Goal: Information Seeking & Learning: Learn about a topic

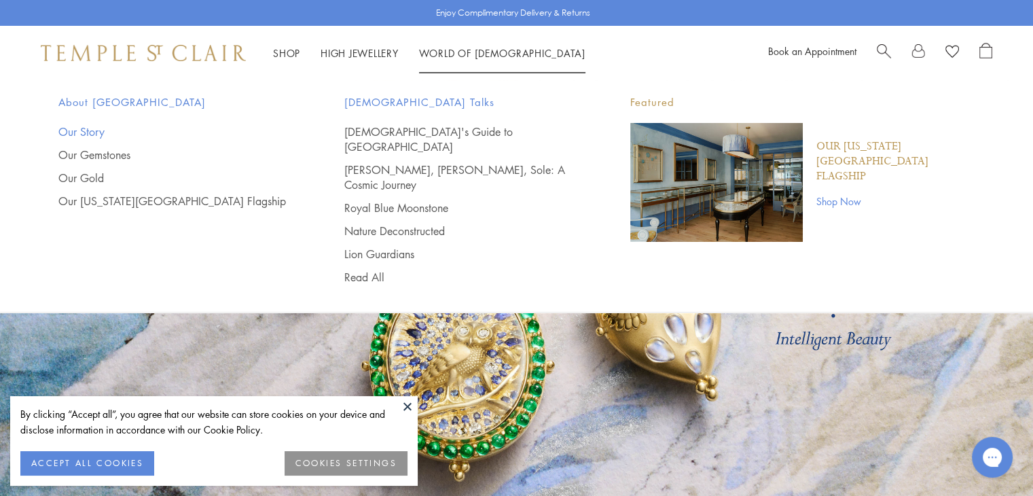
click at [101, 131] on link "Our Story" at bounding box center [174, 131] width 232 height 15
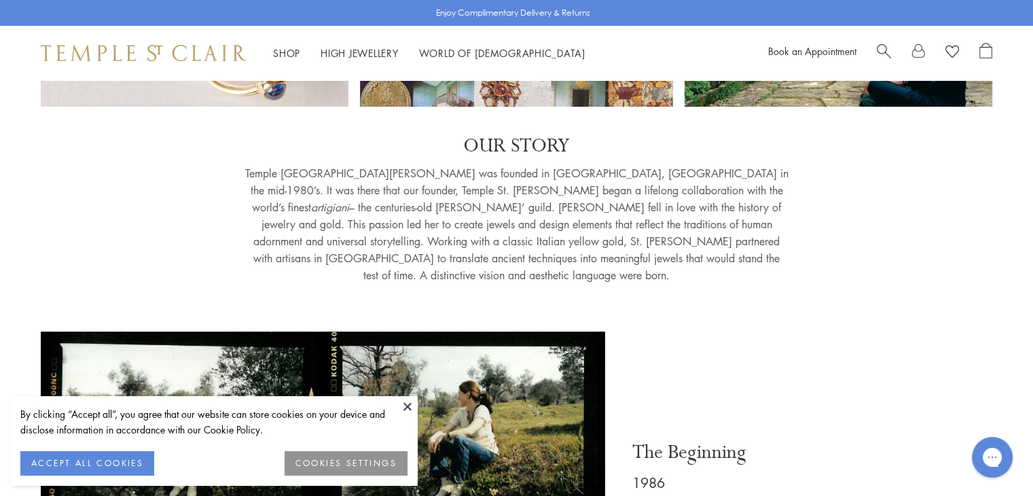
scroll to position [268, 0]
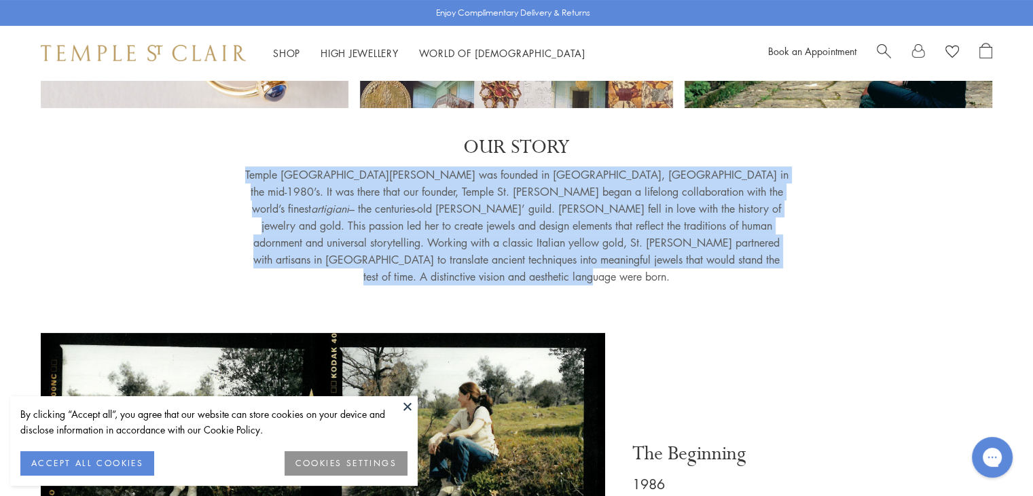
drag, startPoint x: 250, startPoint y: 170, endPoint x: 690, endPoint y: 245, distance: 446.0
click at [690, 245] on p "Temple [GEOGRAPHIC_DATA][PERSON_NAME] was founded in [GEOGRAPHIC_DATA], [GEOGRA…" at bounding box center [517, 225] width 544 height 119
copy p "Temple [GEOGRAPHIC_DATA][PERSON_NAME] was founded in [GEOGRAPHIC_DATA], [GEOGRA…"
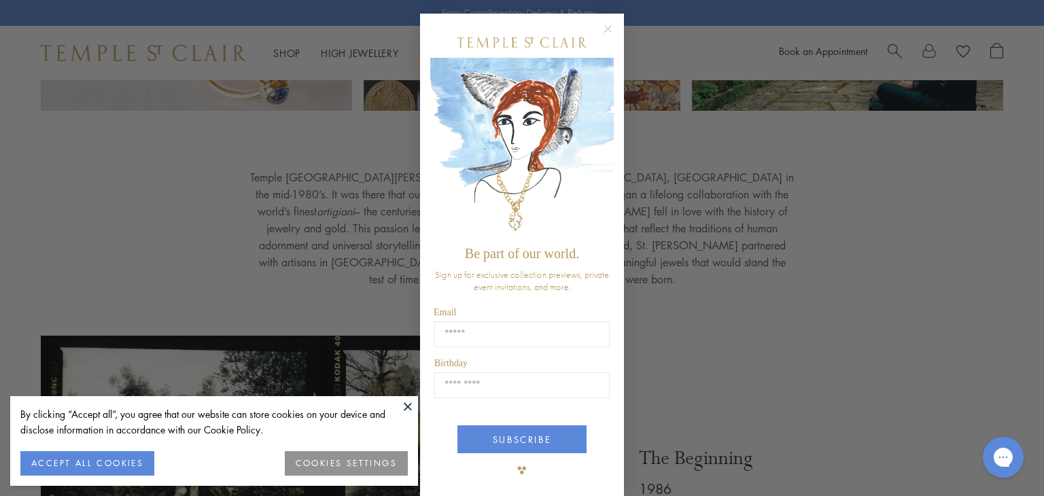
click at [169, 68] on div "Close dialog Be part of our world. Sign up for exclusive collection previews, p…" at bounding box center [522, 248] width 1044 height 496
click at [603, 30] on circle "Close dialog" at bounding box center [608, 29] width 16 height 16
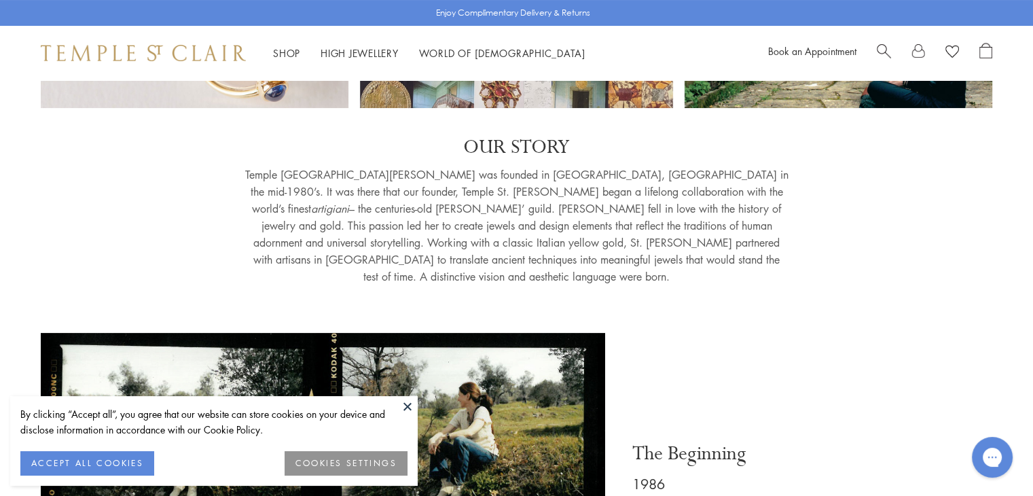
click at [226, 66] on div "Shop Shop Categories Amulets Pendants & Charms Lockets Chains & Leather Cords E…" at bounding box center [516, 53] width 1033 height 54
click at [198, 55] on img at bounding box center [143, 53] width 205 height 16
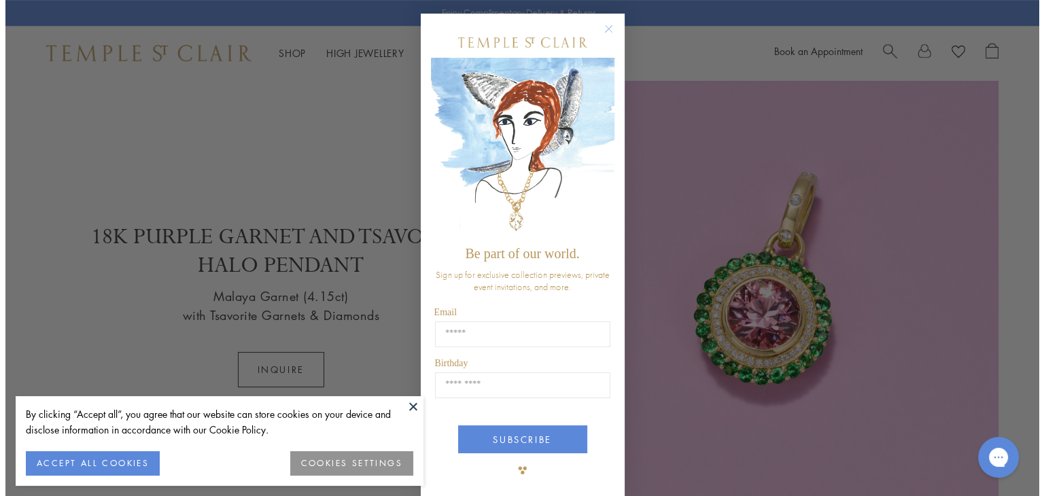
scroll to position [1469, 0]
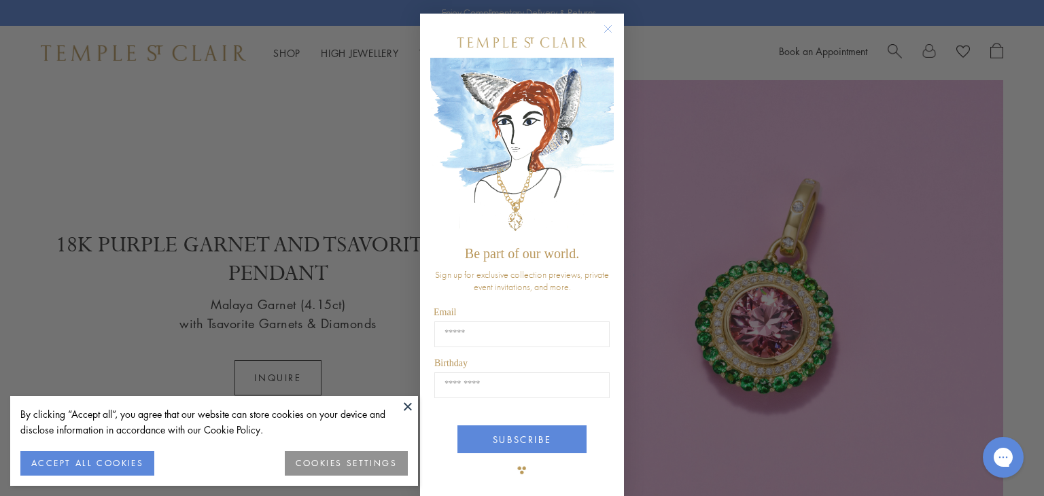
click at [600, 36] on circle "Close dialog" at bounding box center [608, 29] width 16 height 16
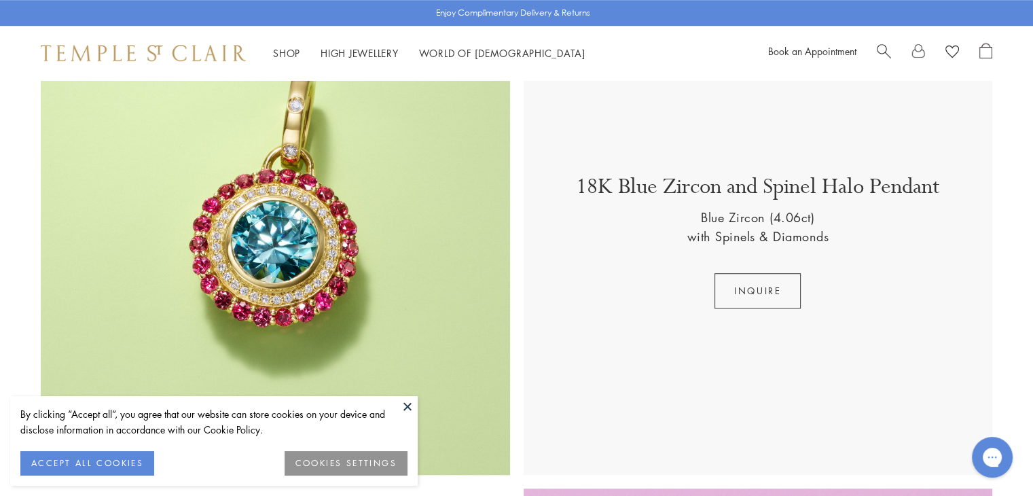
scroll to position [1049, 0]
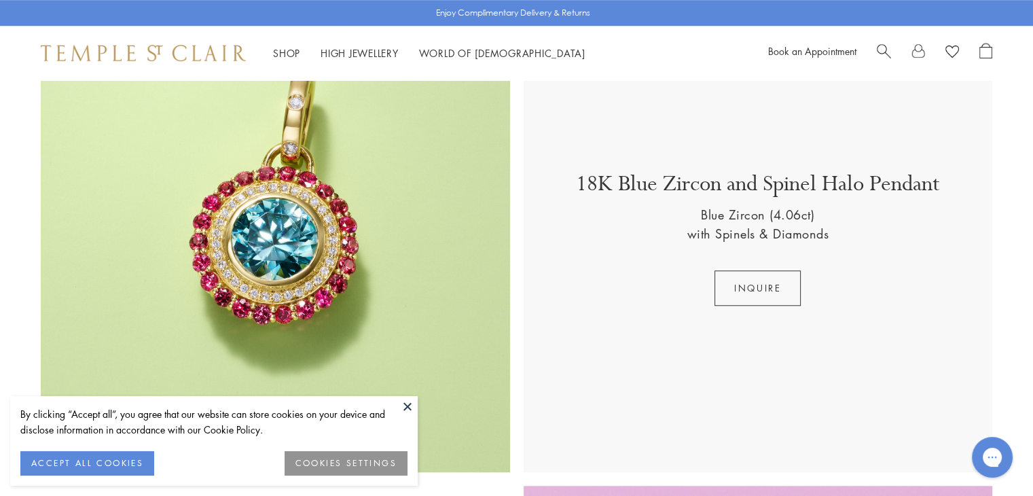
click at [410, 406] on button at bounding box center [407, 406] width 20 height 20
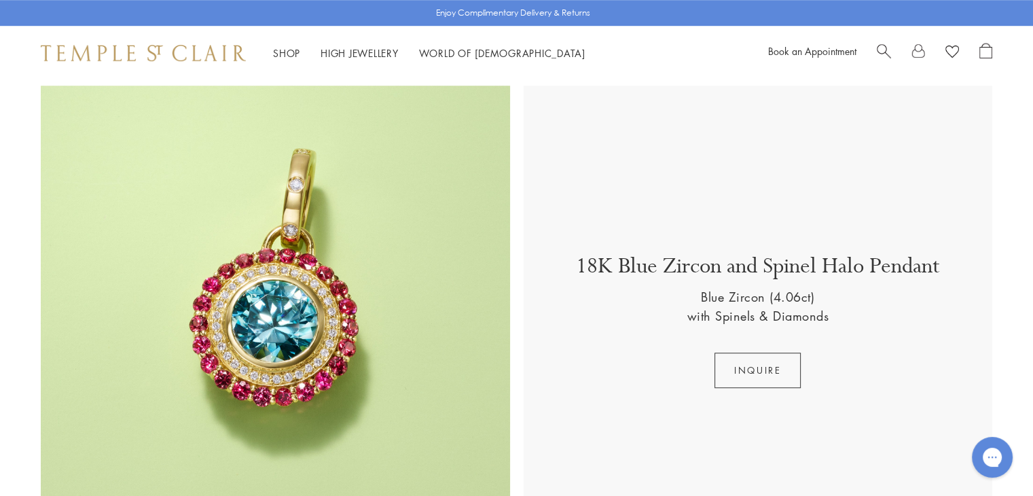
scroll to position [966, 0]
